Goal: Task Accomplishment & Management: Manage account settings

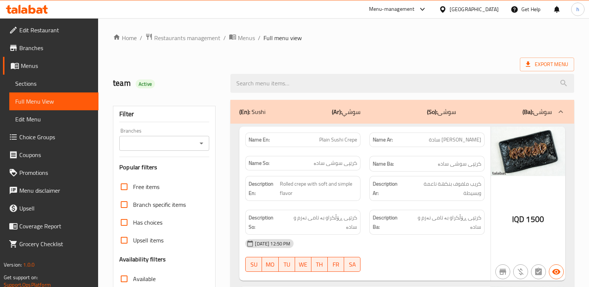
click at [39, 9] on icon at bounding box center [27, 9] width 42 height 9
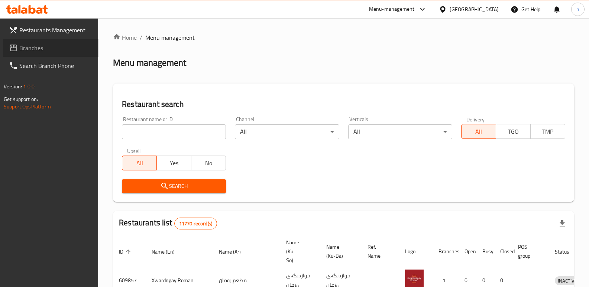
click at [24, 45] on span "Branches" at bounding box center [55, 47] width 73 height 9
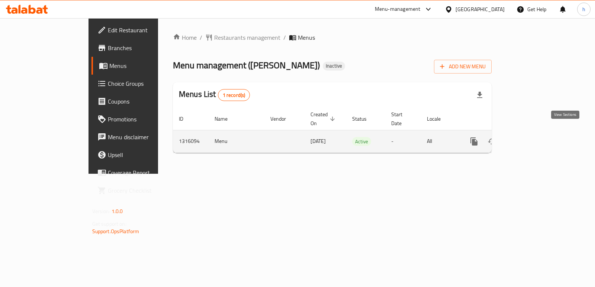
click at [532, 137] on icon "enhanced table" at bounding box center [527, 141] width 9 height 9
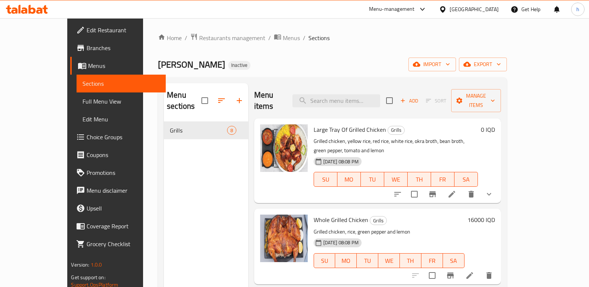
click at [186, 211] on div "Menu sections Grills 8" at bounding box center [206, 226] width 84 height 287
click at [406, 97] on icon "button" at bounding box center [403, 100] width 7 height 7
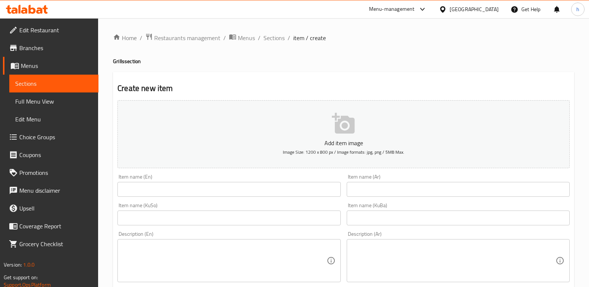
click at [378, 188] on input "text" at bounding box center [458, 189] width 223 height 15
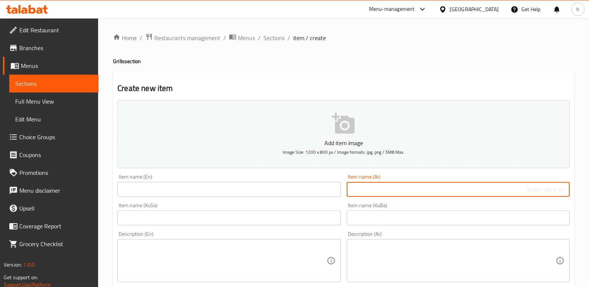
paste input "سمك مسكوف 2.75 كيلو"
type input "سمك مسكوف 2.75 كيلو"
click at [63, 87] on span "Sections" at bounding box center [53, 83] width 77 height 9
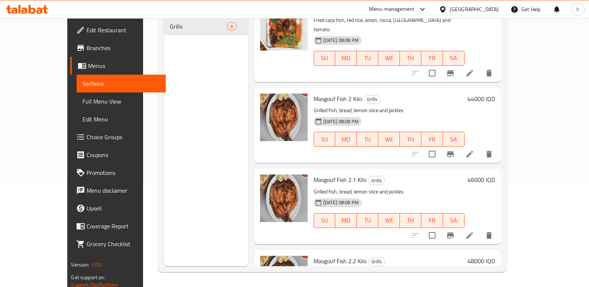
scroll to position [381, 0]
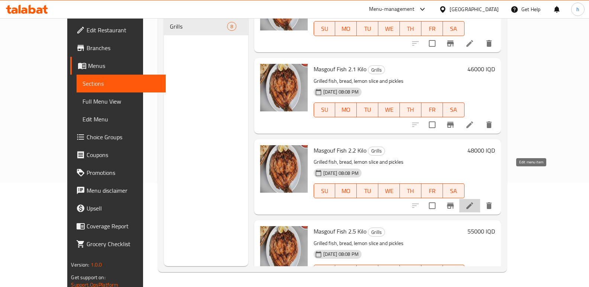
click at [473, 203] on icon at bounding box center [469, 206] width 7 height 7
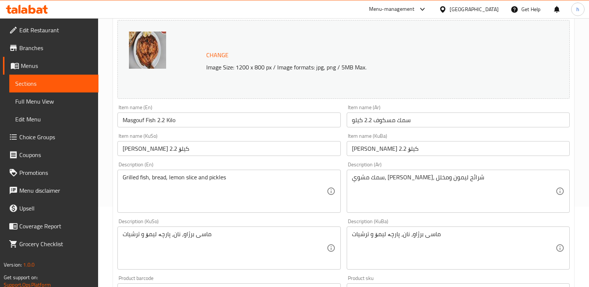
scroll to position [86, 0]
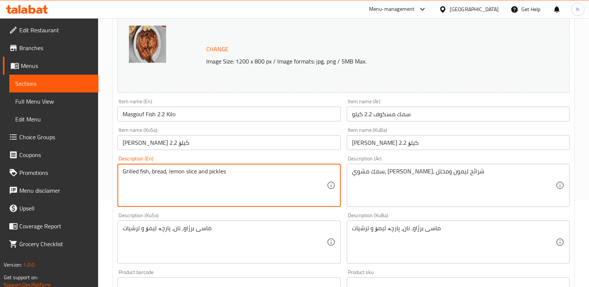
click at [85, 82] on span "Sections" at bounding box center [53, 83] width 77 height 9
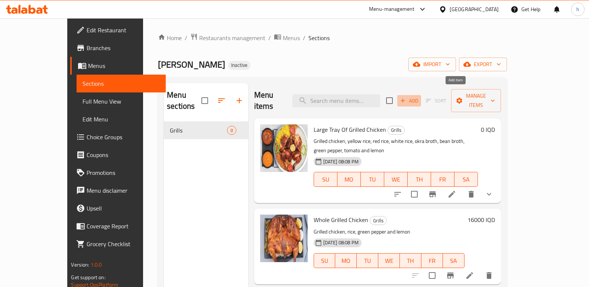
click at [406, 97] on icon "button" at bounding box center [403, 100] width 7 height 7
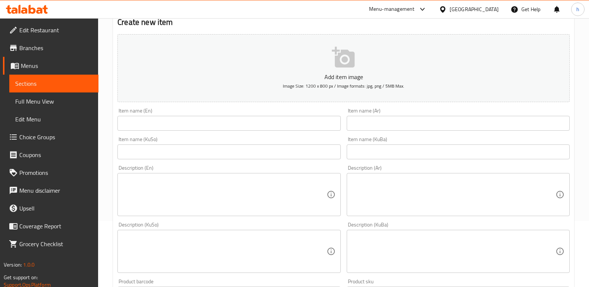
scroll to position [67, 0]
click at [245, 186] on textarea at bounding box center [225, 193] width 204 height 35
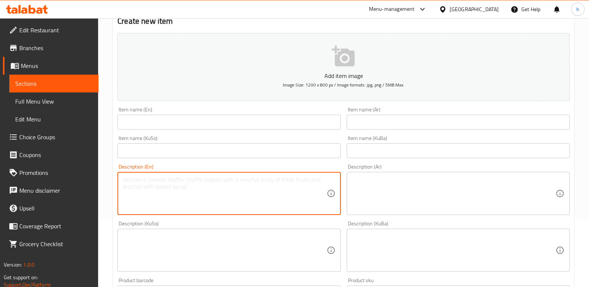
paste textarea "Grilled fish, bread, lemon slice and pickles"
type textarea "Grilled fish, bread, lemon slice and pickles"
click at [212, 250] on textarea at bounding box center [225, 250] width 204 height 35
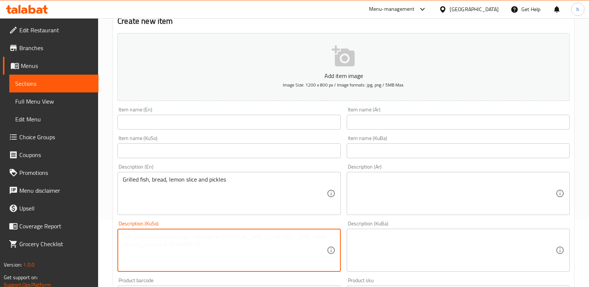
paste textarea "ماسی برژاو، نان، پارچە لیمۆ و ترشیات"
type textarea "ماسی برژاو، نان، پارچە لیمۆ و ترشیات"
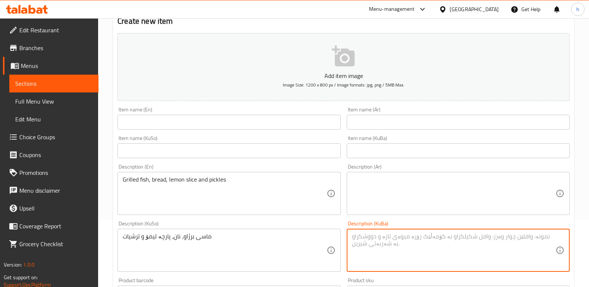
click at [407, 248] on textarea at bounding box center [454, 250] width 204 height 35
paste textarea "ماسی برژاو، نان، پارچە لیمۆ و ترشیات"
type textarea "ماسی برژاو، نان، پارچە لیمۆ و ترشیات"
click at [421, 203] on textarea at bounding box center [454, 193] width 204 height 35
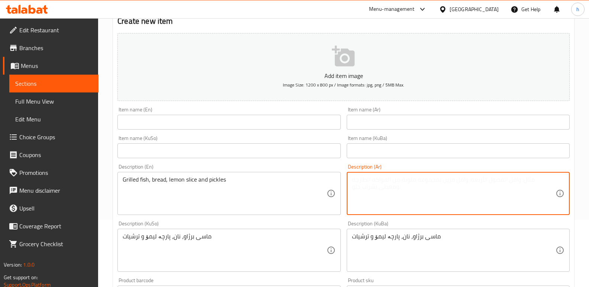
paste textarea "سمك مشوي، خبز، شرائح ليمون ومخلل"
type textarea "سمك مشوي، خبز، شرائح ليمون ومخلل"
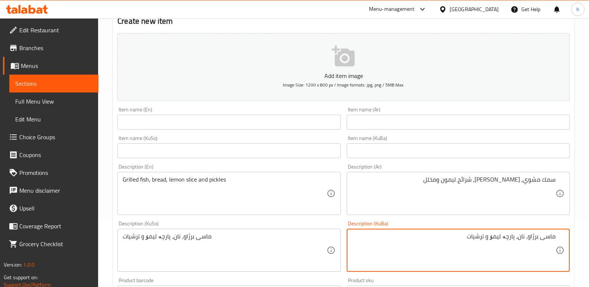
click at [394, 127] on input "text" at bounding box center [458, 122] width 223 height 15
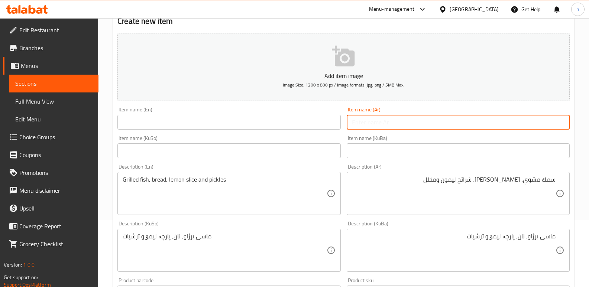
paste input "سمك مسكوف 2.75 كيلو"
type input "سمك مسكوف 2.75 كيلو"
click at [207, 149] on input "text" at bounding box center [228, 150] width 223 height 15
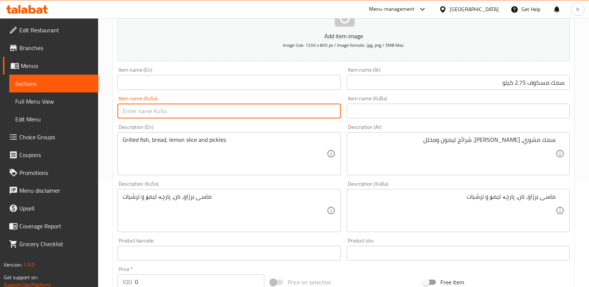
scroll to position [152, 0]
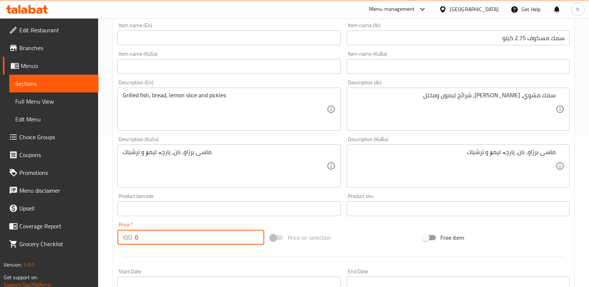
drag, startPoint x: 142, startPoint y: 240, endPoint x: 74, endPoint y: 230, distance: 69.2
click at [74, 230] on div "Edit Restaurant Branches Menus Sections Full Menu View Edit Menu Choice Groups …" at bounding box center [294, 163] width 589 height 592
paste input "6000"
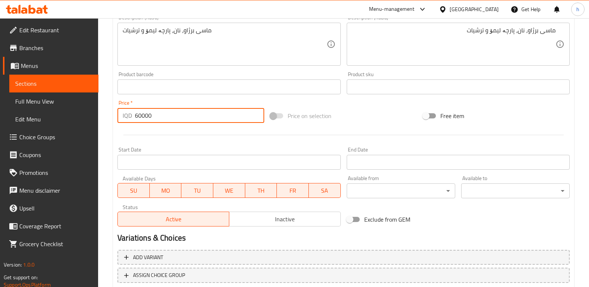
scroll to position [323, 0]
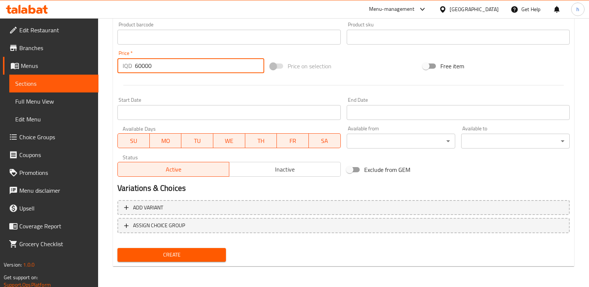
type input "60000"
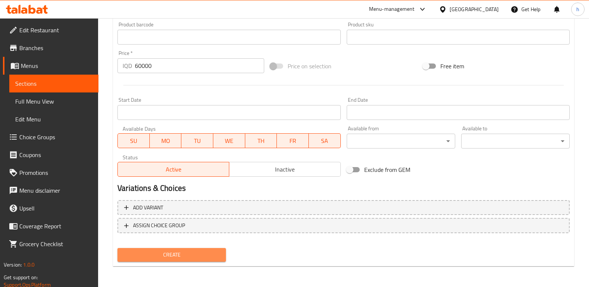
click at [189, 256] on span "Create" at bounding box center [171, 254] width 97 height 9
click at [193, 256] on span "Create" at bounding box center [171, 254] width 97 height 9
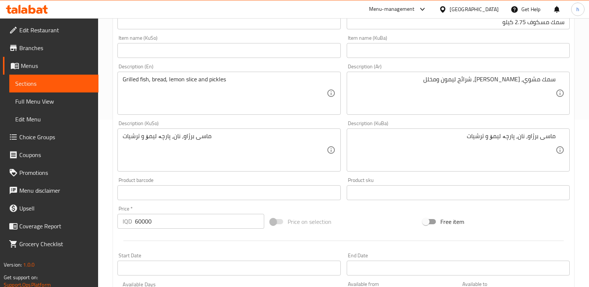
scroll to position [166, 0]
drag, startPoint x: 191, startPoint y: 23, endPoint x: 191, endPoint y: 19, distance: 4.5
click at [191, 19] on input "text" at bounding box center [228, 23] width 223 height 15
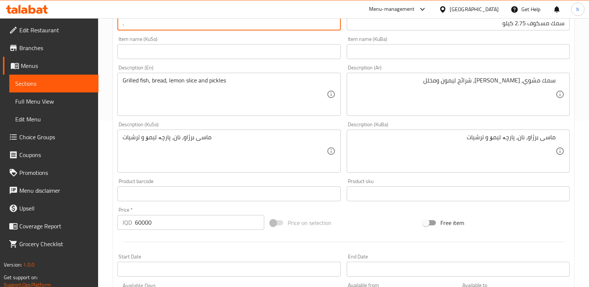
type input "."
drag, startPoint x: 238, startPoint y: 58, endPoint x: 232, endPoint y: 88, distance: 30.4
click at [238, 58] on input "text" at bounding box center [228, 51] width 223 height 15
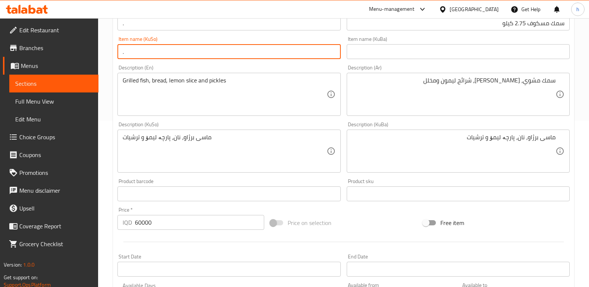
scroll to position [323, 0]
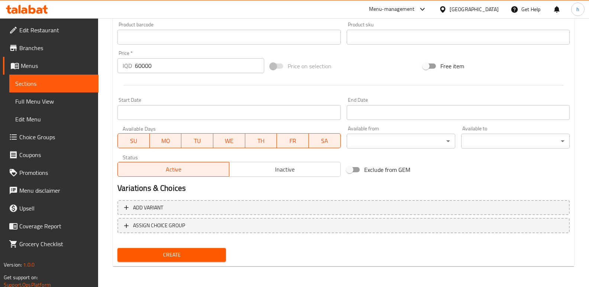
type input "."
click at [177, 254] on span "Create" at bounding box center [171, 254] width 97 height 9
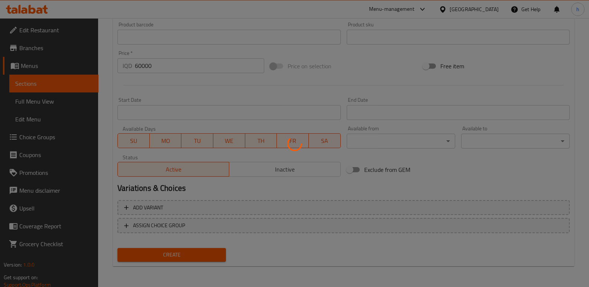
type input "0"
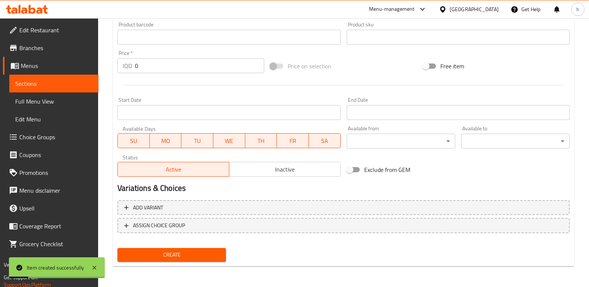
click at [74, 81] on span "Sections" at bounding box center [53, 83] width 77 height 9
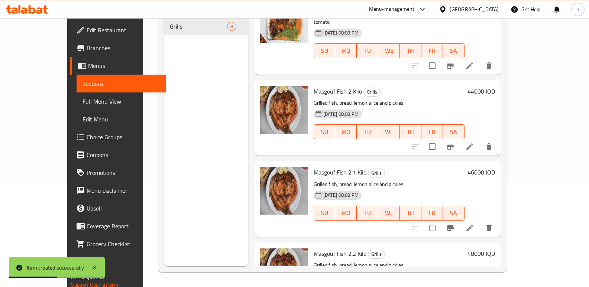
scroll to position [280, 0]
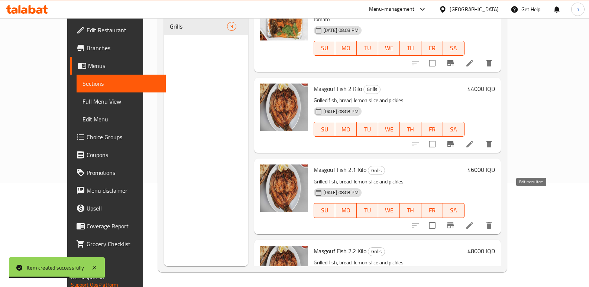
click at [474, 221] on icon at bounding box center [469, 225] width 9 height 9
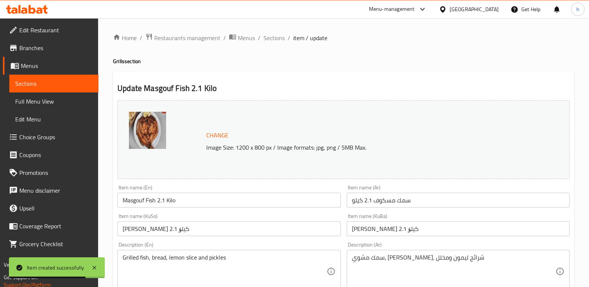
click at [388, 230] on input "ماسی مەسگوف 2.1 کیلۆ" at bounding box center [458, 228] width 223 height 15
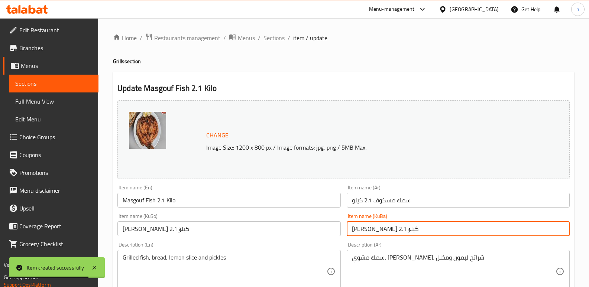
click at [388, 230] on input "ماسی مەسگوف 2.1 کیلۆ" at bounding box center [458, 228] width 223 height 15
click at [132, 200] on input "Masgouf Fish 2.1 Kilo" at bounding box center [228, 200] width 223 height 15
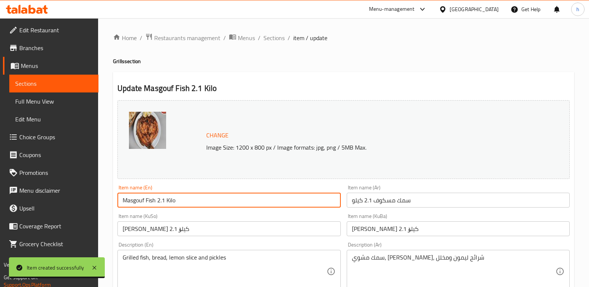
click at [132, 200] on input "Masgouf Fish 2.1 Kilo" at bounding box center [228, 200] width 223 height 15
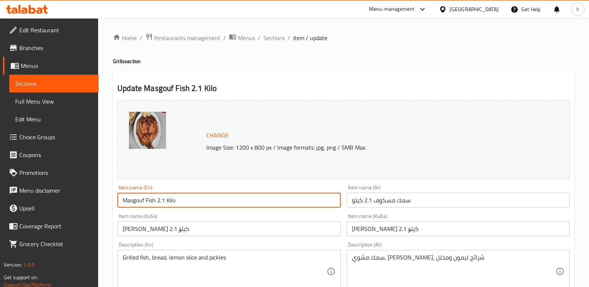
click at [132, 200] on input "Masgouf Fish 2.1 Kilo" at bounding box center [228, 200] width 223 height 15
drag, startPoint x: 123, startPoint y: 200, endPoint x: 209, endPoint y: 200, distance: 86.6
click at [209, 200] on input "Masgouf Fish 2.1 Kilo" at bounding box center [228, 200] width 223 height 15
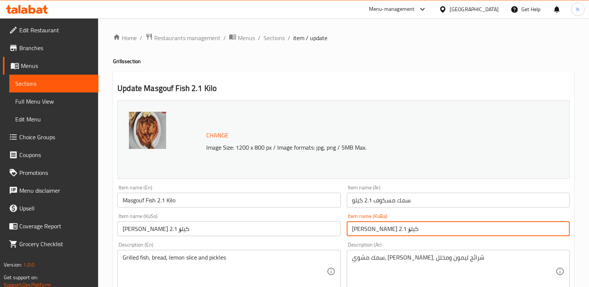
drag, startPoint x: 426, startPoint y: 228, endPoint x: 320, endPoint y: 220, distance: 106.3
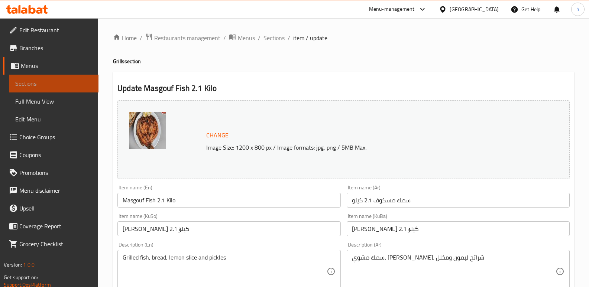
click at [94, 86] on link "Sections" at bounding box center [53, 84] width 89 height 18
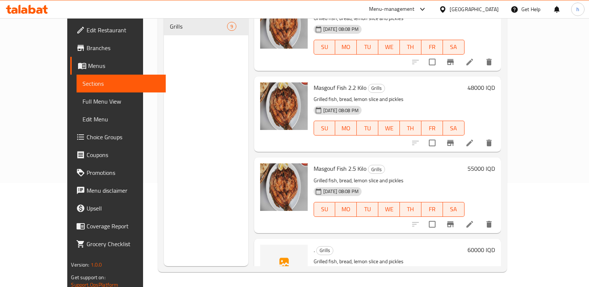
scroll to position [462, 0]
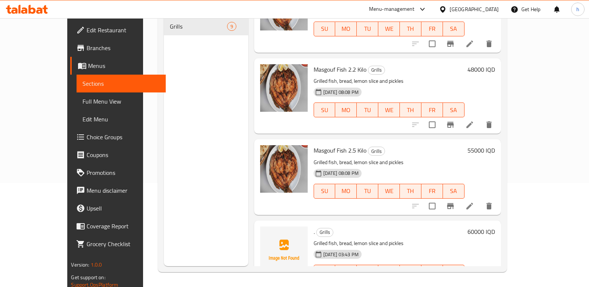
click at [473, 284] on icon at bounding box center [469, 287] width 7 height 7
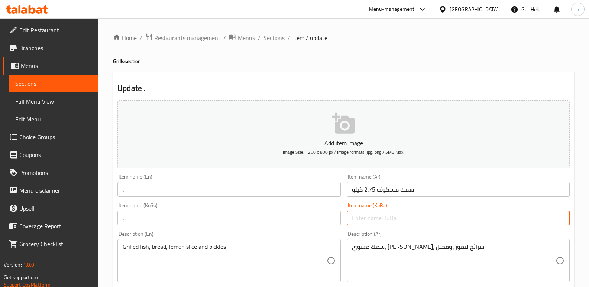
click at [408, 221] on input "text" at bounding box center [458, 218] width 223 height 15
paste input "ماسی مەسگوف 2.1 کیلۆ"
type input "ماسی مەسگوف 2.1 کیلۆ"
click at [287, 217] on input "." at bounding box center [228, 218] width 223 height 15
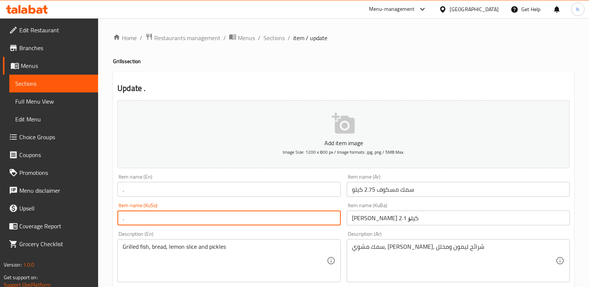
paste input "ماسی مەسگوف 2.1 کیلۆ"
drag, startPoint x: 190, startPoint y: 214, endPoint x: 0, endPoint y: 199, distance: 190.1
paste input "text"
type input "ماسی مەسگوف 2.1 کیلۆ"
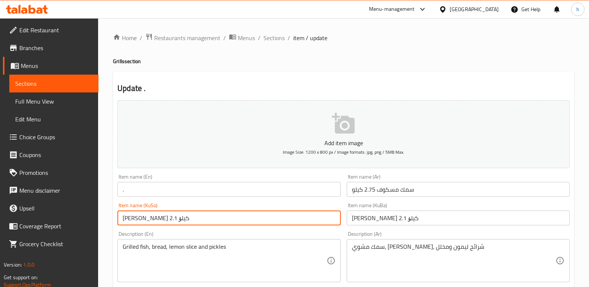
drag, startPoint x: 143, startPoint y: 194, endPoint x: 61, endPoint y: 174, distance: 84.2
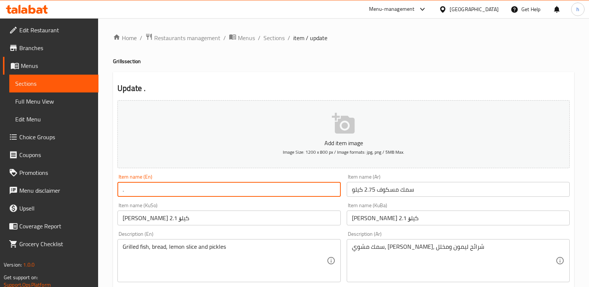
paste input "Masgouf Fish 2.1 Kilo"
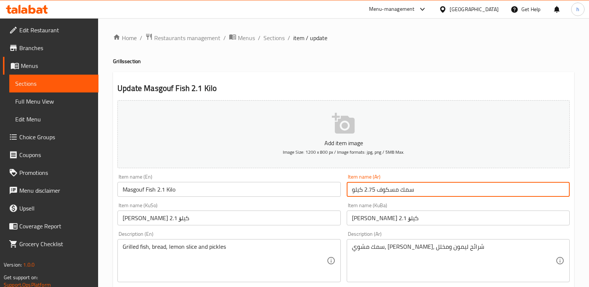
drag, startPoint x: 364, startPoint y: 188, endPoint x: 374, endPoint y: 190, distance: 10.5
click at [374, 190] on input "سمك مسكوف 2.75 كيلو" at bounding box center [458, 189] width 223 height 15
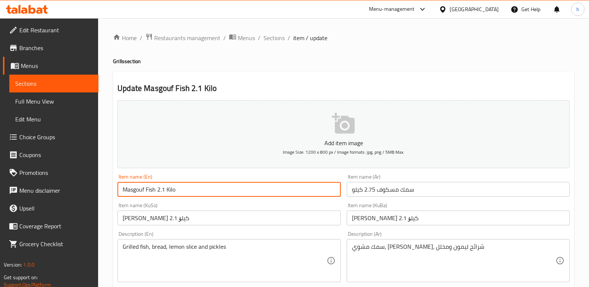
drag, startPoint x: 158, startPoint y: 190, endPoint x: 165, endPoint y: 190, distance: 7.4
click at [165, 190] on input "Masgouf Fish 2.1 Kilo" at bounding box center [228, 189] width 223 height 15
paste input "75"
type input "Masgouf Fish 2.75 Kilo"
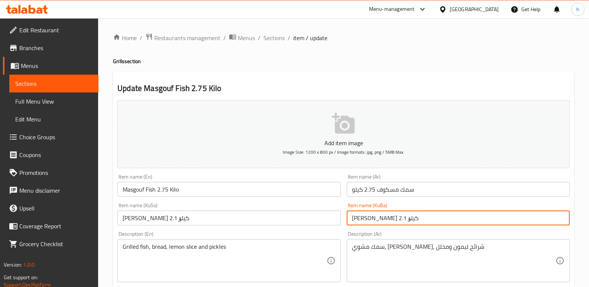
click at [420, 217] on input "ماسی مەسگوف 2.1 کیلۆ" at bounding box center [458, 218] width 223 height 15
drag, startPoint x: 514, startPoint y: 220, endPoint x: 522, endPoint y: 220, distance: 7.8
click at [522, 220] on input "ماسی مەسگوف 2.1 کیلۆ" at bounding box center [458, 218] width 223 height 15
paste input "75"
type input "ماسی مەسگوف 2.75 کیلۆ"
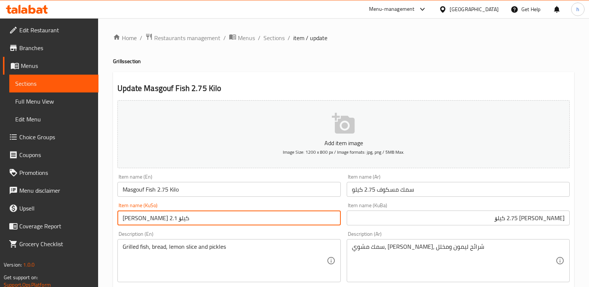
drag, startPoint x: 166, startPoint y: 213, endPoint x: 57, endPoint y: 200, distance: 109.7
paste input "75"
type input "ماسی مەسگوف 2.75 کیلۆ"
click at [273, 186] on input "Masgouf Fish 2.75 Kilo" at bounding box center [228, 189] width 223 height 15
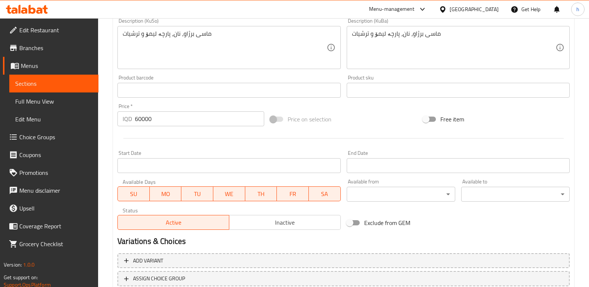
scroll to position [323, 0]
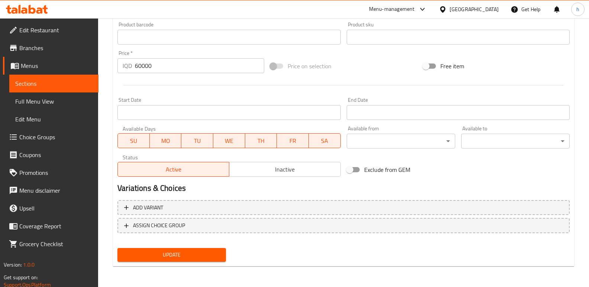
click at [210, 258] on span "Update" at bounding box center [171, 254] width 97 height 9
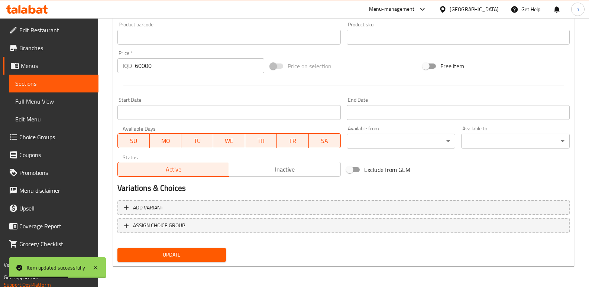
click at [74, 78] on link "Sections" at bounding box center [53, 84] width 89 height 18
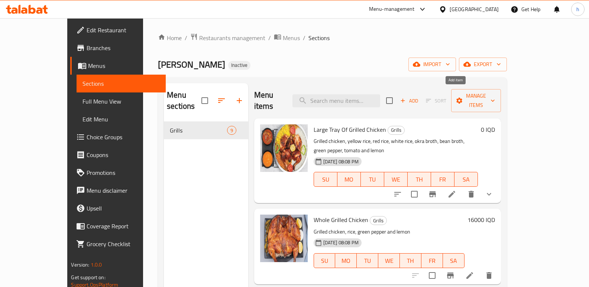
click at [406, 97] on icon "button" at bounding box center [403, 100] width 7 height 7
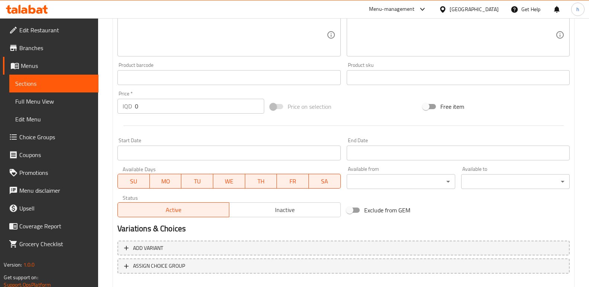
scroll to position [284, 0]
drag, startPoint x: 113, startPoint y: 111, endPoint x: 58, endPoint y: 100, distance: 56.5
click at [60, 101] on div "Edit Restaurant Branches Menus Sections Full Menu View Edit Menu Choice Groups …" at bounding box center [294, 31] width 589 height 592
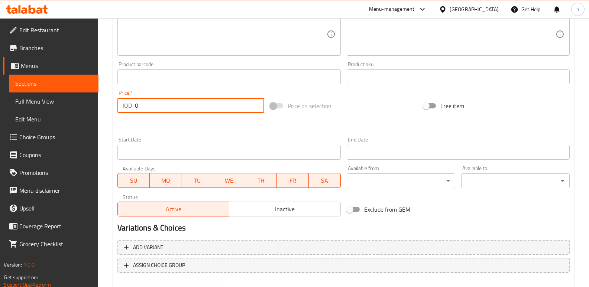
paste input "6600"
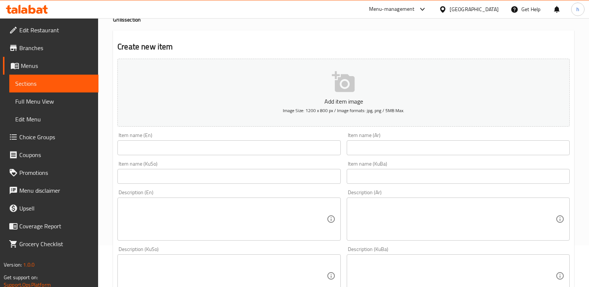
scroll to position [68, 0]
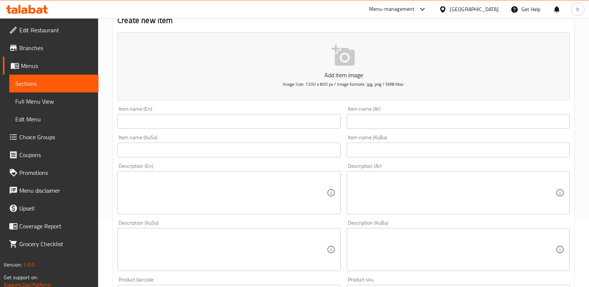
type input "66000"
click at [406, 117] on input "text" at bounding box center [458, 121] width 223 height 15
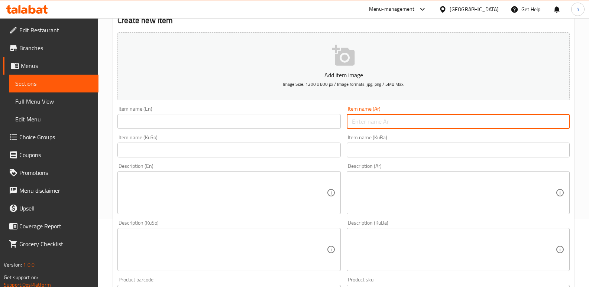
paste input "سمك مسكوف 3 كيلو"
type input "سمك مسكوف 3 كيلو"
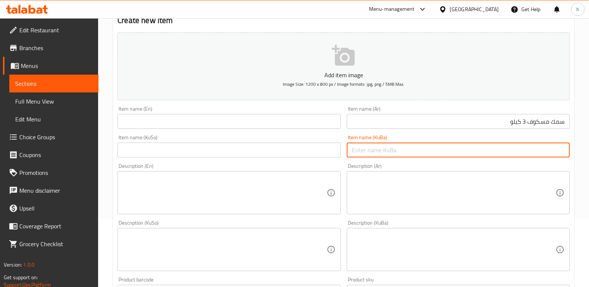
click at [408, 149] on input "text" at bounding box center [458, 150] width 223 height 15
paste input "ماسی مەسگوف 2.75 کیلۆ"
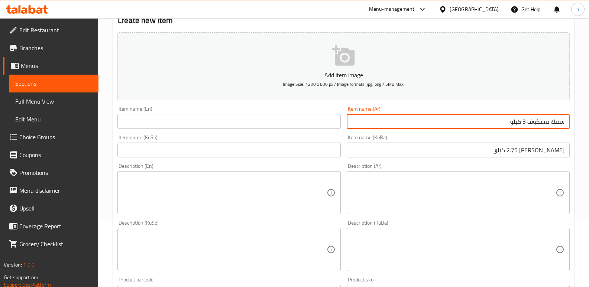
click at [525, 122] on input "سمك مسكوف 3 كيلو" at bounding box center [458, 121] width 223 height 15
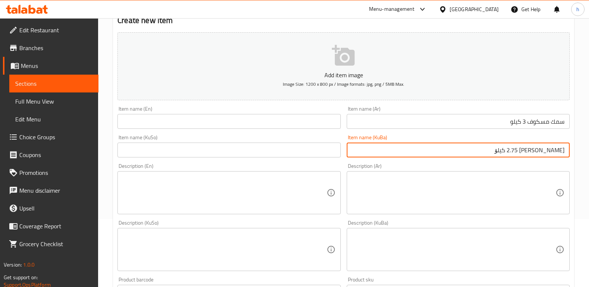
drag, startPoint x: 511, startPoint y: 151, endPoint x: 522, endPoint y: 149, distance: 11.2
click at [522, 149] on input "ماسی مەسگوف 2.75 کیلۆ" at bounding box center [458, 150] width 223 height 15
paste input "3"
drag, startPoint x: 504, startPoint y: 149, endPoint x: 577, endPoint y: 146, distance: 73.3
click at [577, 146] on div "Home / Restaurants management / Menus / Sections / item / create Grills section…" at bounding box center [343, 246] width 491 height 592
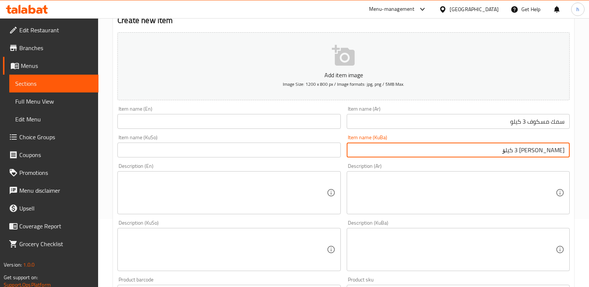
type input "ماسی مەسگوف 3 کیلۆ"
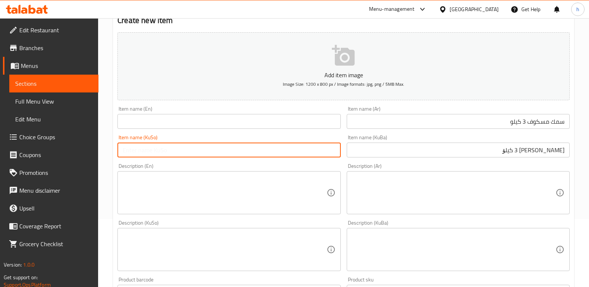
drag, startPoint x: 322, startPoint y: 148, endPoint x: 287, endPoint y: 150, distance: 34.6
click at [322, 148] on input "text" at bounding box center [228, 150] width 223 height 15
paste input "ماسی مەسگوف 3 کیلۆ"
type input "ماسی مەسگوف 3 کیلۆ"
click at [211, 118] on input "text" at bounding box center [228, 121] width 223 height 15
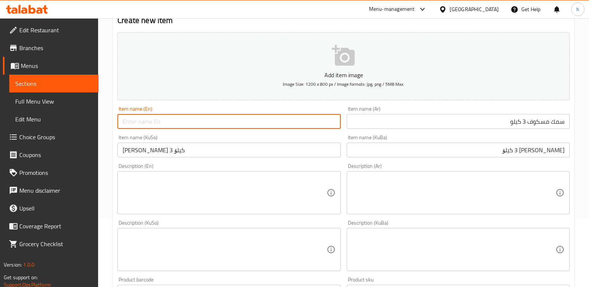
paste input "Masgouf Fish 2.1 Kilo"
drag, startPoint x: 164, startPoint y: 122, endPoint x: 158, endPoint y: 123, distance: 6.4
click at [158, 123] on input "Masgouf Fish 2.1 Kilo" at bounding box center [228, 121] width 223 height 15
type input "Masgouf Fish 3 Kilo"
click at [185, 190] on textarea at bounding box center [225, 192] width 204 height 35
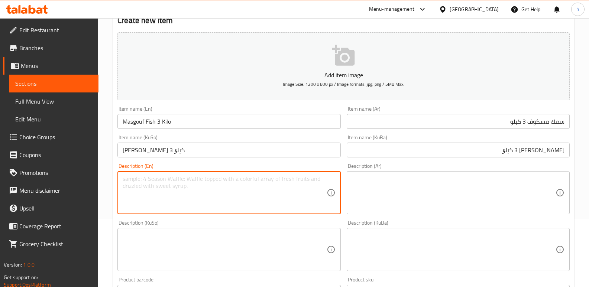
paste textarea "Grilled fish, bread, lemon slice and pickles"
type textarea "Grilled fish, bread, lemon slice and pickles"
click at [183, 238] on textarea at bounding box center [225, 249] width 204 height 35
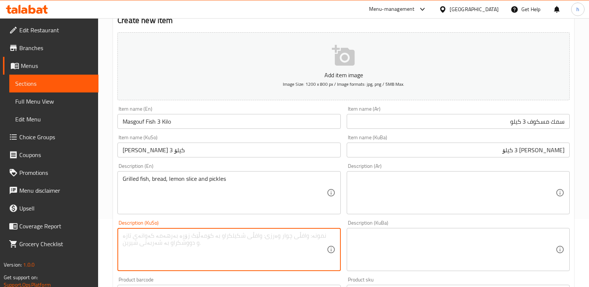
paste textarea "ماسی برژاو، نان، پارچە لیمۆ و ترشیات"
type textarea "ماسی برژاو، نان، پارچە لیمۆ و ترشیات"
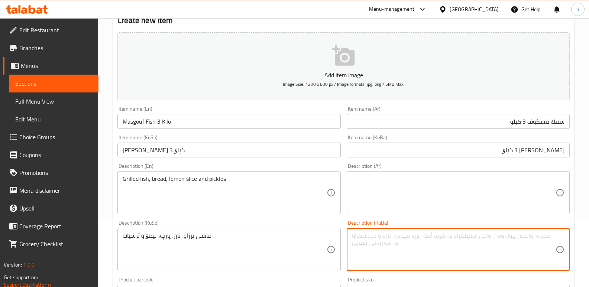
click at [369, 242] on textarea at bounding box center [454, 249] width 204 height 35
paste textarea "ماسی برژاو، نان، پارچە لیمۆ و ترشیات"
type textarea "ماسی برژاو، نان، پارچە لیمۆ و ترشیات"
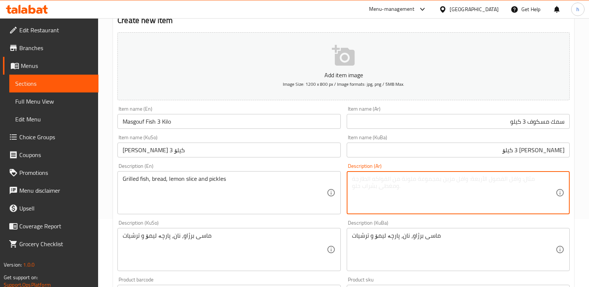
click at [373, 184] on textarea at bounding box center [454, 192] width 204 height 35
paste textarea "سمك مشوي، خبز، شرائح ليمون ومخلل"
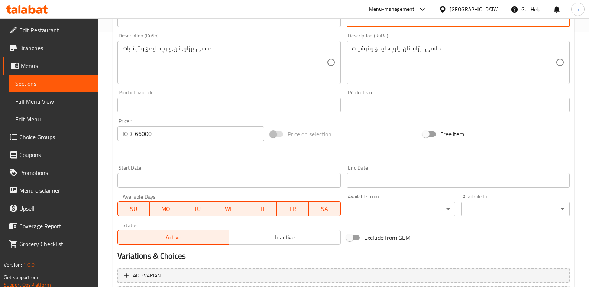
scroll to position [323, 0]
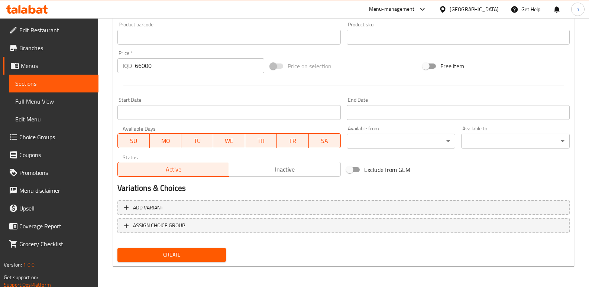
type textarea "سمك مشوي، خبز، شرائح ليمون ومخلل"
click at [195, 254] on span "Create" at bounding box center [171, 254] width 97 height 9
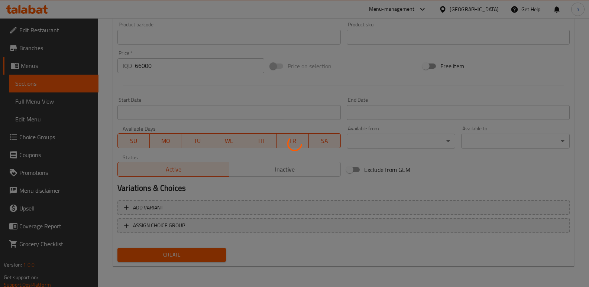
type input "0"
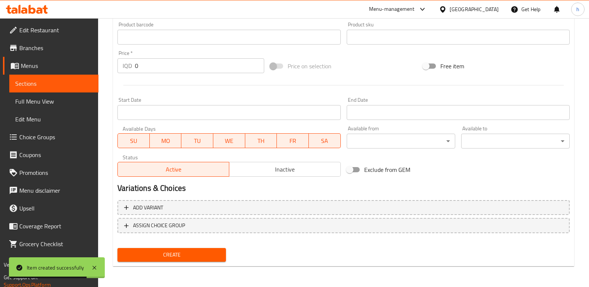
click at [68, 88] on link "Sections" at bounding box center [53, 84] width 89 height 18
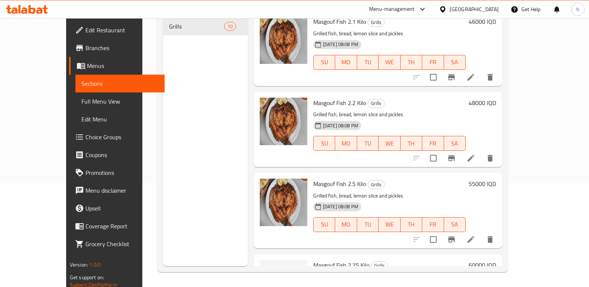
scroll to position [543, 0]
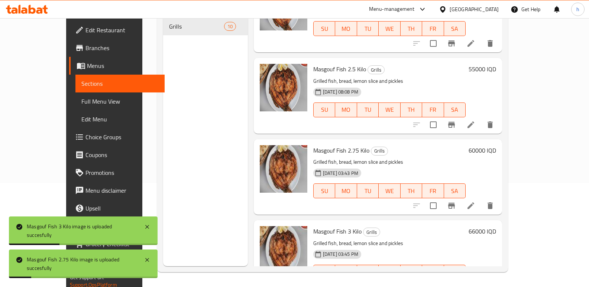
click at [81, 100] on span "Full Menu View" at bounding box center [119, 101] width 77 height 9
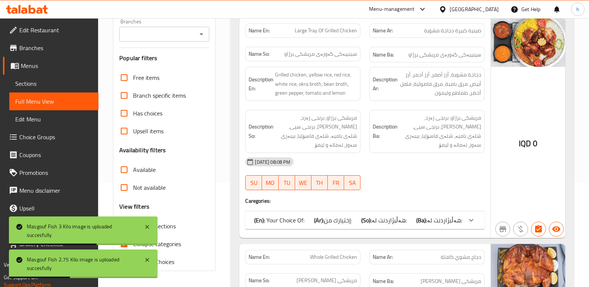
click at [158, 32] on input "Branches" at bounding box center [158, 34] width 73 height 10
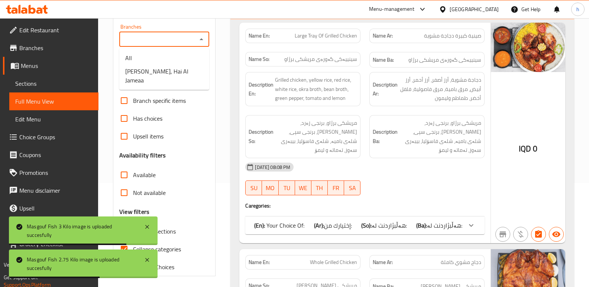
click at [182, 28] on div "Branches Branches" at bounding box center [164, 35] width 90 height 23
click at [174, 75] on span "Asmak Samir, Hai Al Jameaa" at bounding box center [164, 76] width 78 height 18
type input "Asmak Samir, Hai Al Jameaa"
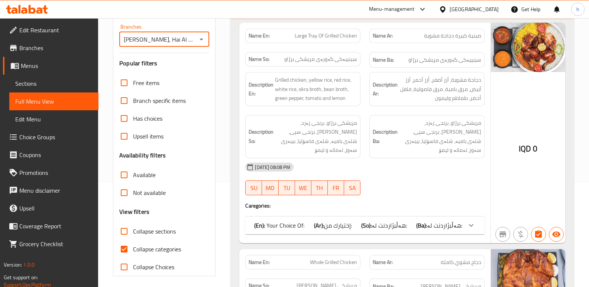
click at [124, 244] on input "Collapse categories" at bounding box center [124, 249] width 18 height 18
checkbox input "false"
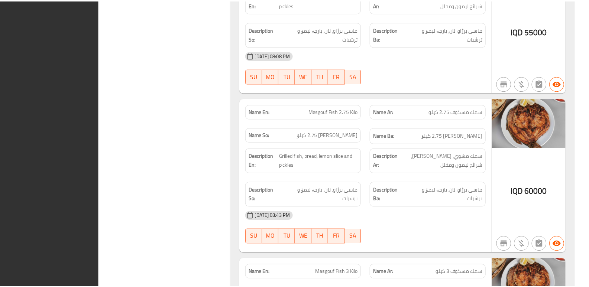
scroll to position [1571, 0]
